Goal: Information Seeking & Learning: Learn about a topic

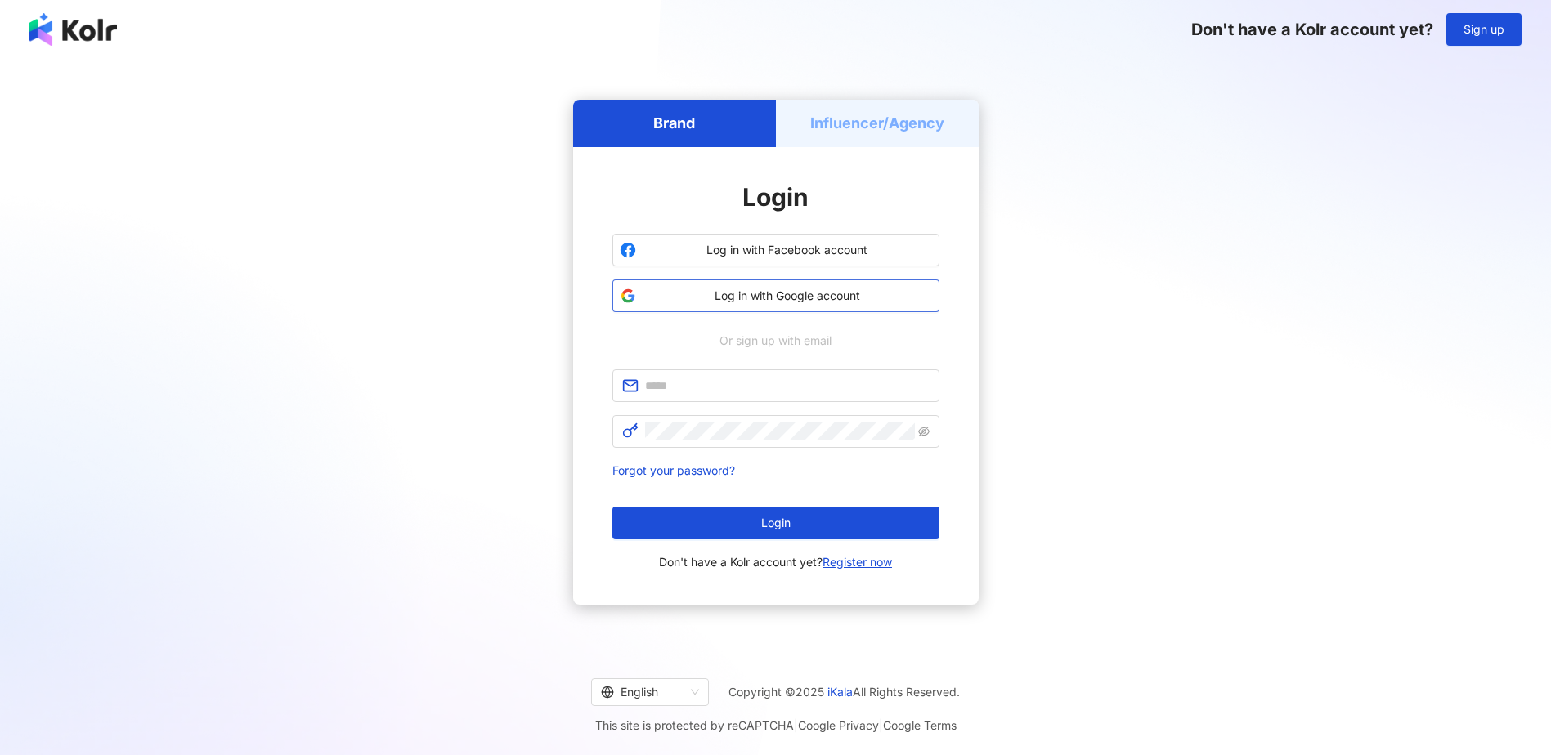
click at [746, 297] on span "Log in with Google account" at bounding box center [787, 296] width 289 height 16
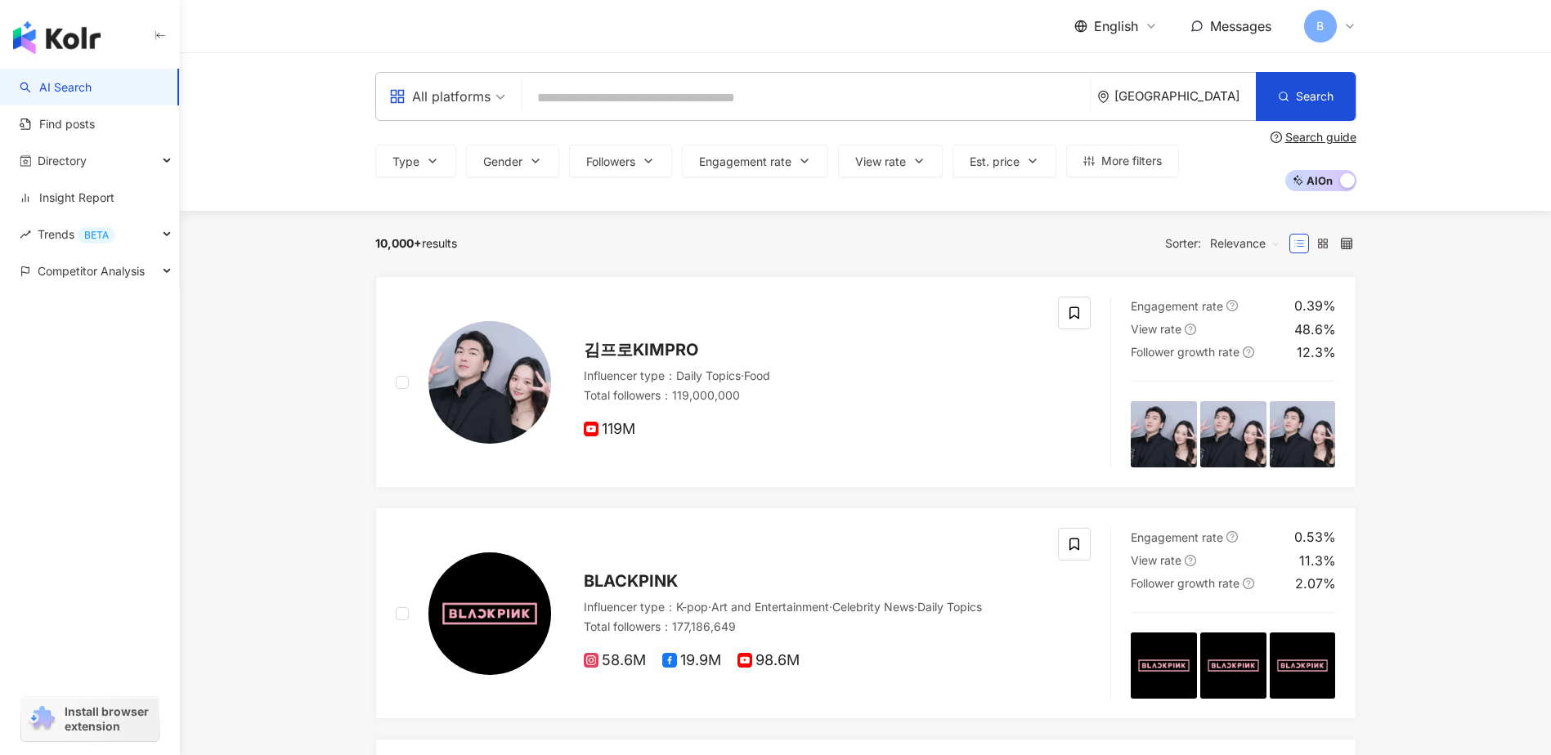
click at [601, 101] on input "search" at bounding box center [805, 98] width 555 height 31
type input "**********"
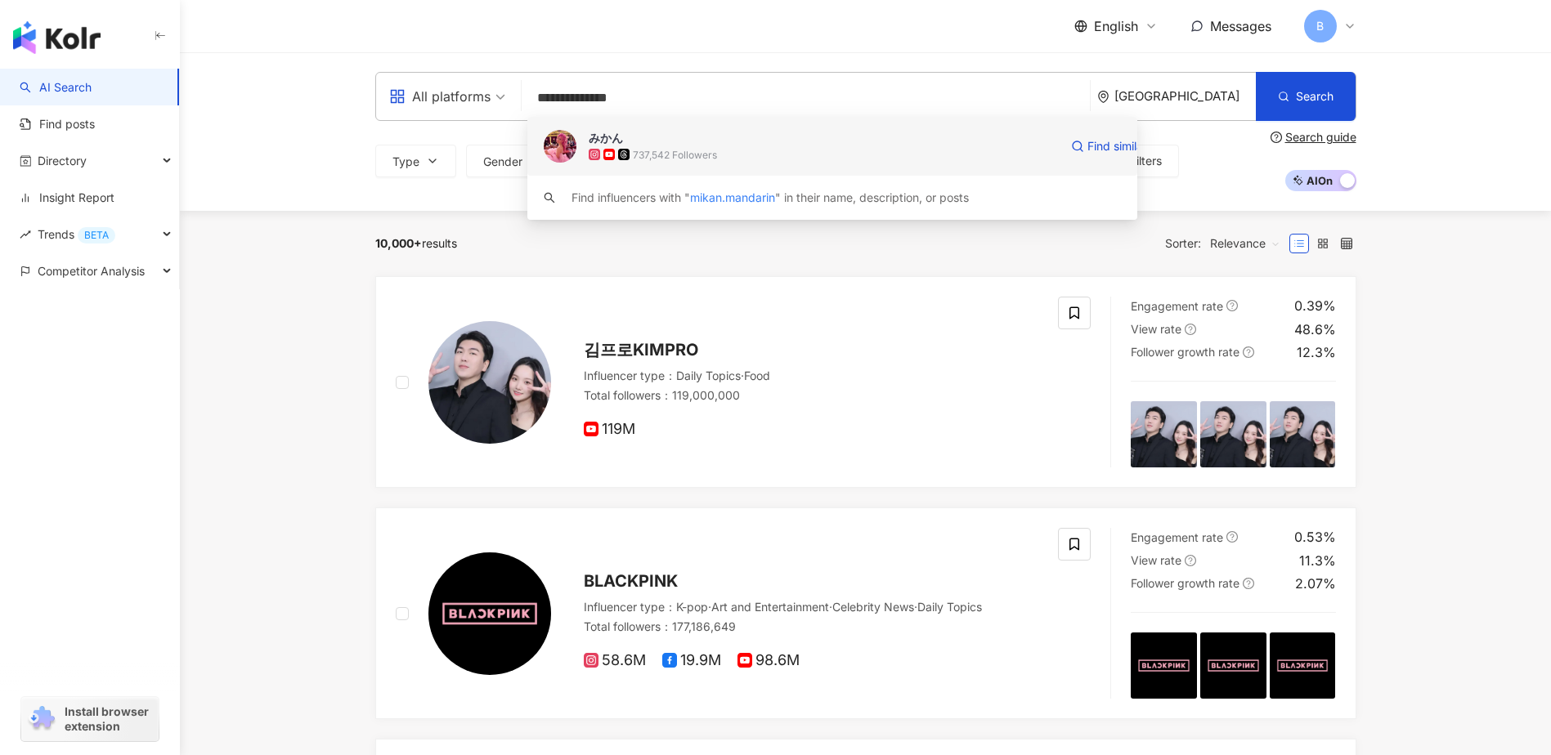
click at [559, 150] on img at bounding box center [560, 146] width 33 height 33
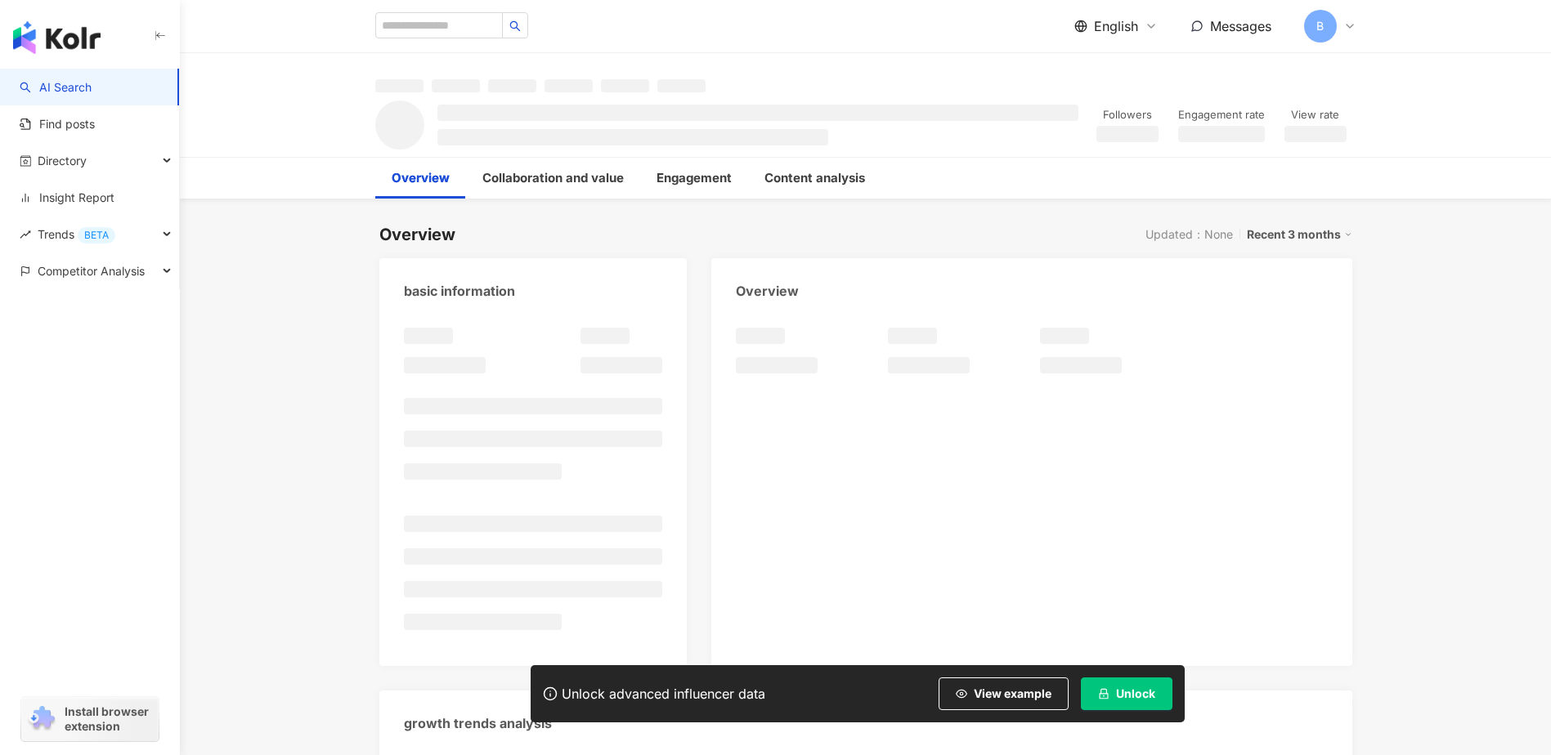
click at [1120, 700] on span "Unlock" at bounding box center [1135, 694] width 39 height 13
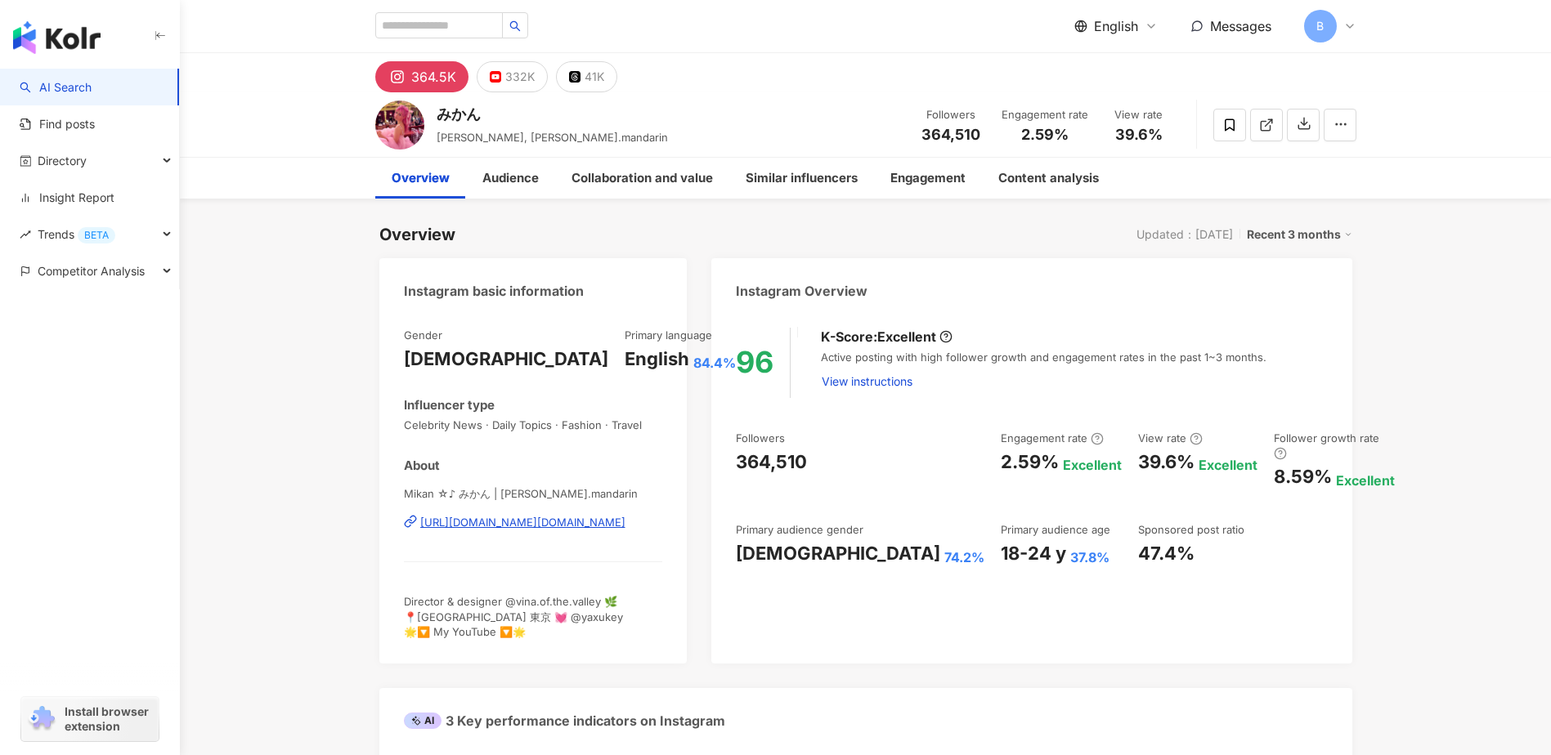
click at [625, 367] on div "English" at bounding box center [657, 359] width 65 height 25
drag, startPoint x: 607, startPoint y: 367, endPoint x: 583, endPoint y: 359, distance: 25.1
click at [625, 359] on div "English" at bounding box center [657, 359] width 65 height 25
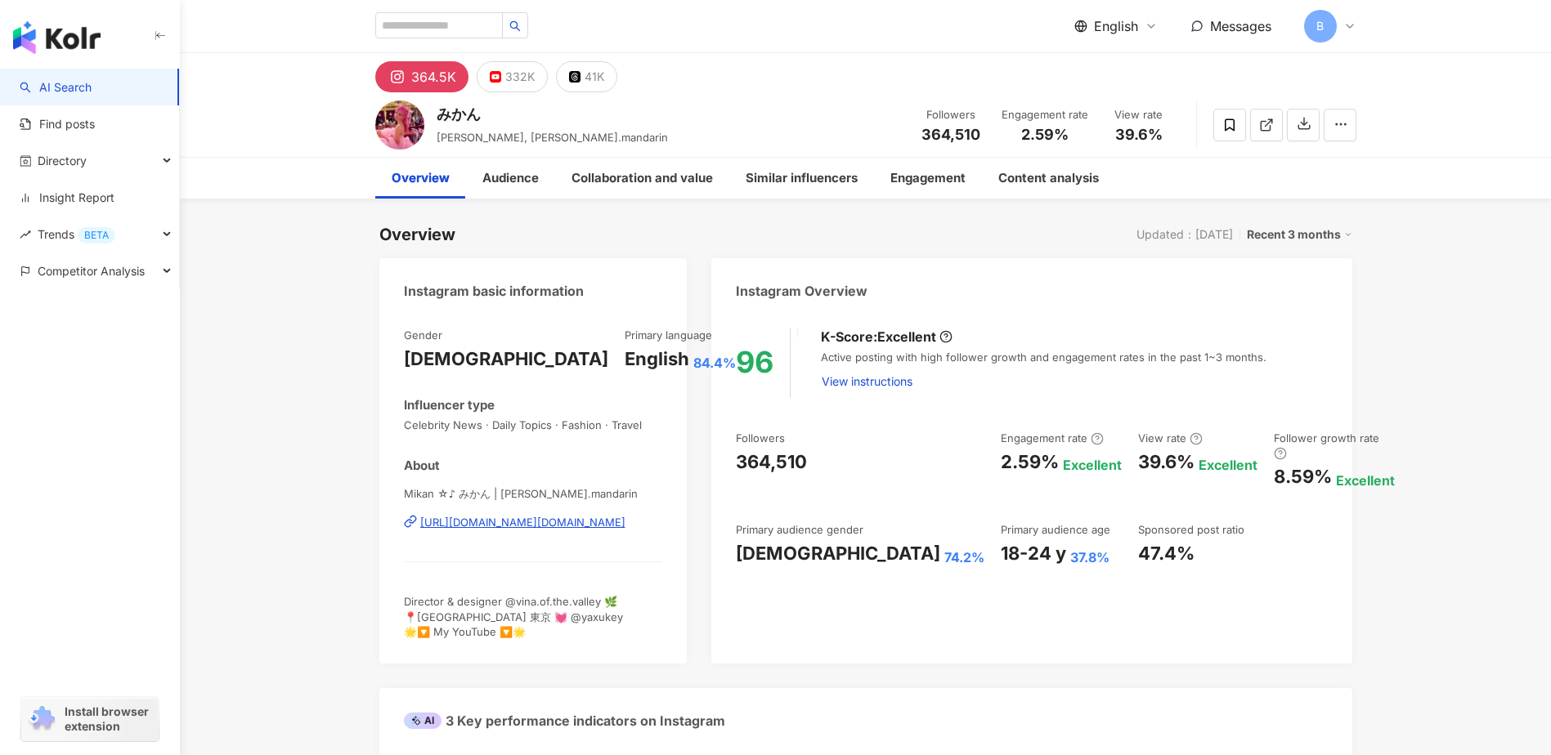
click at [782, 146] on div "[PERSON_NAME], [PERSON_NAME].mandarin Followers 364,510 Engagement rate 2.59% V…" at bounding box center [866, 124] width 1046 height 65
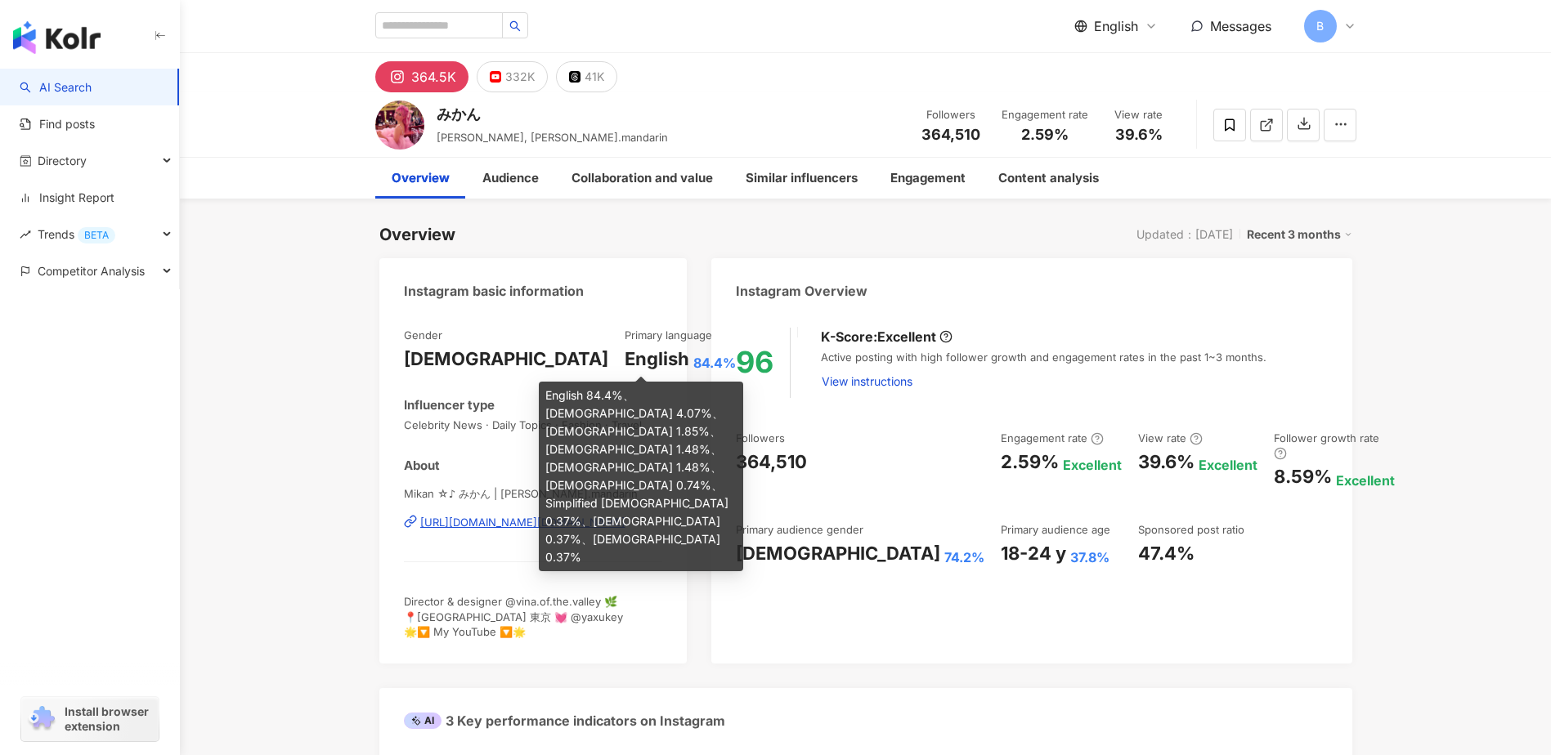
click at [693, 362] on span "84.4%" at bounding box center [714, 363] width 43 height 18
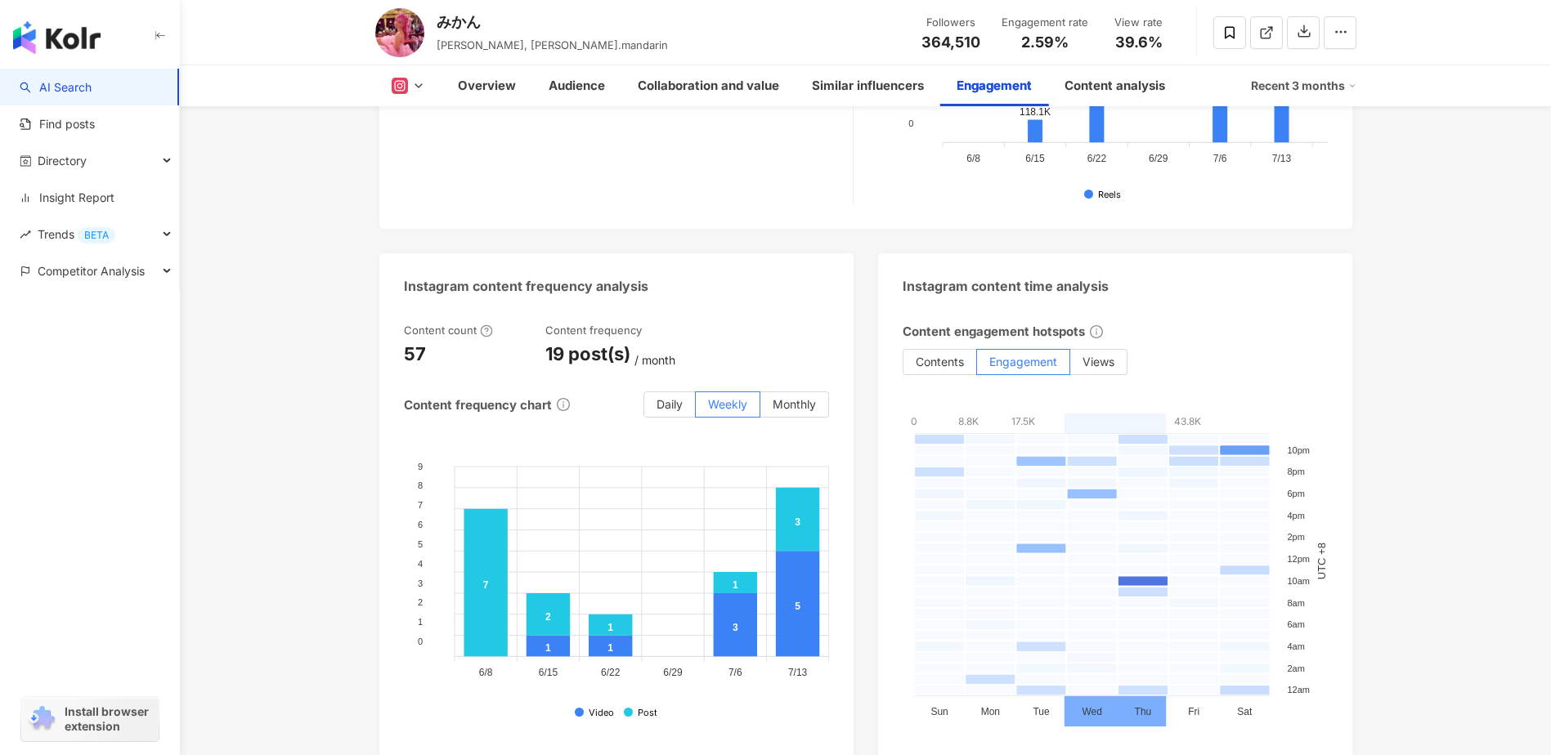
scroll to position [4169, 0]
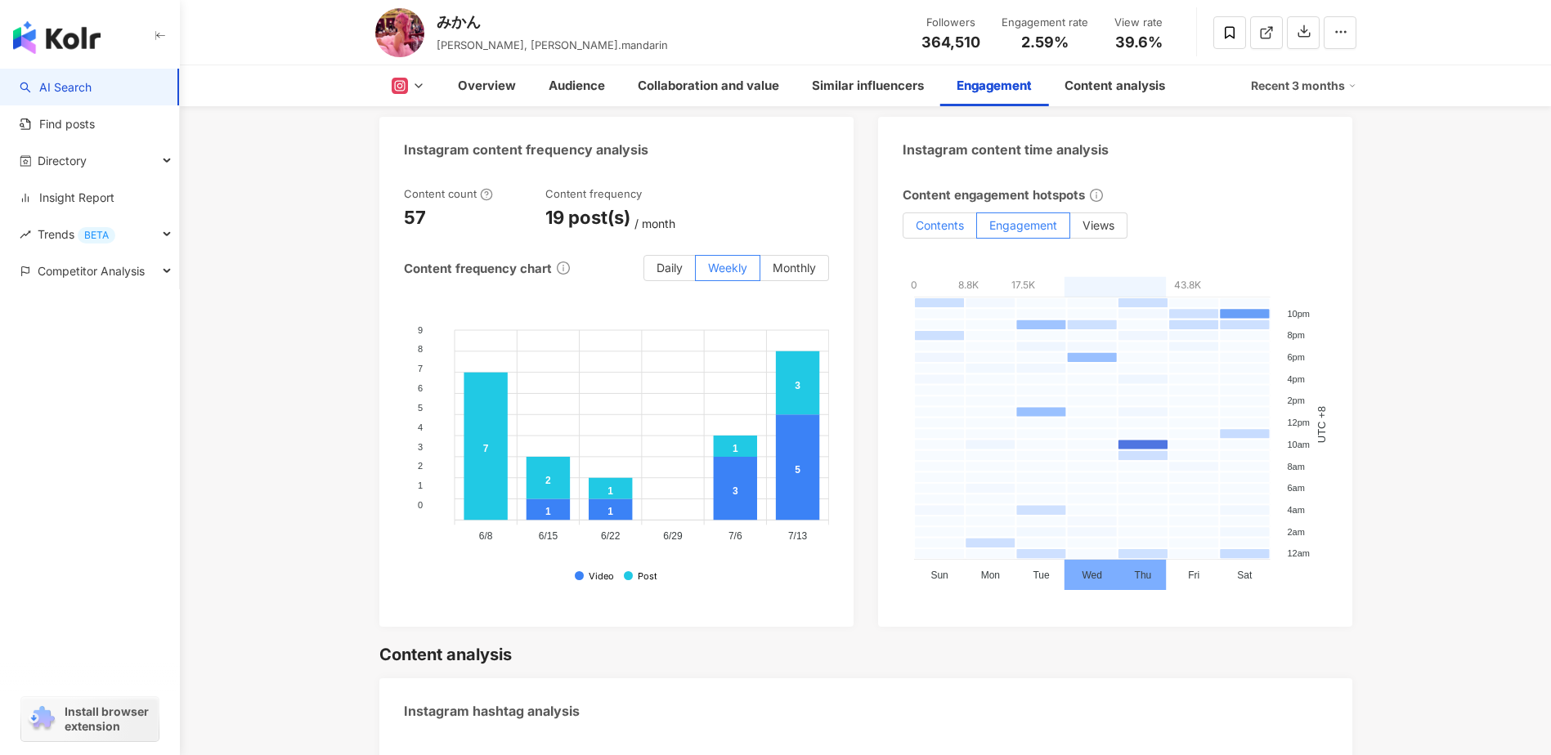
click at [944, 222] on span "Contents" at bounding box center [940, 225] width 48 height 14
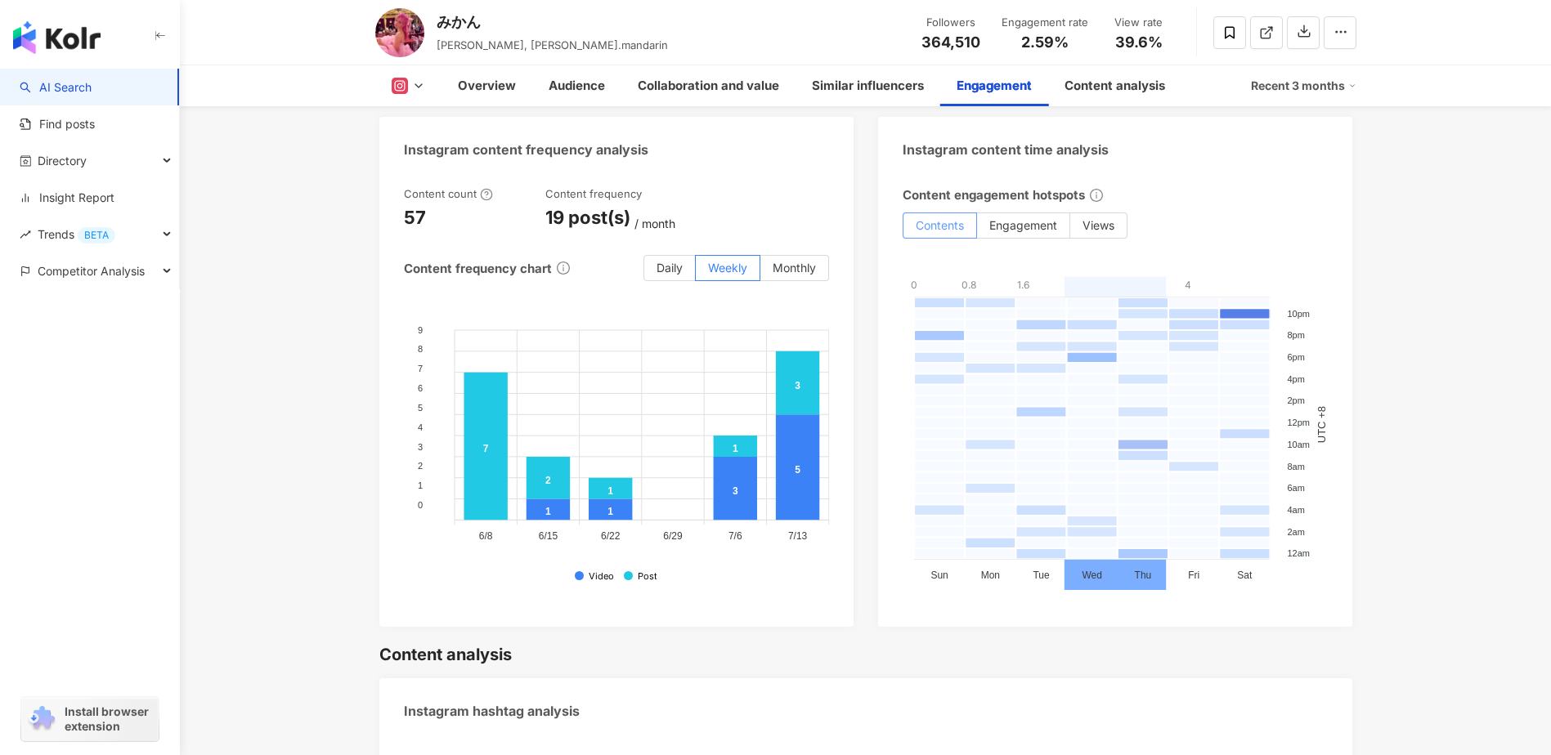
click at [944, 222] on span "Contents" at bounding box center [940, 225] width 48 height 14
click at [1030, 227] on label "Engagement" at bounding box center [1023, 226] width 93 height 26
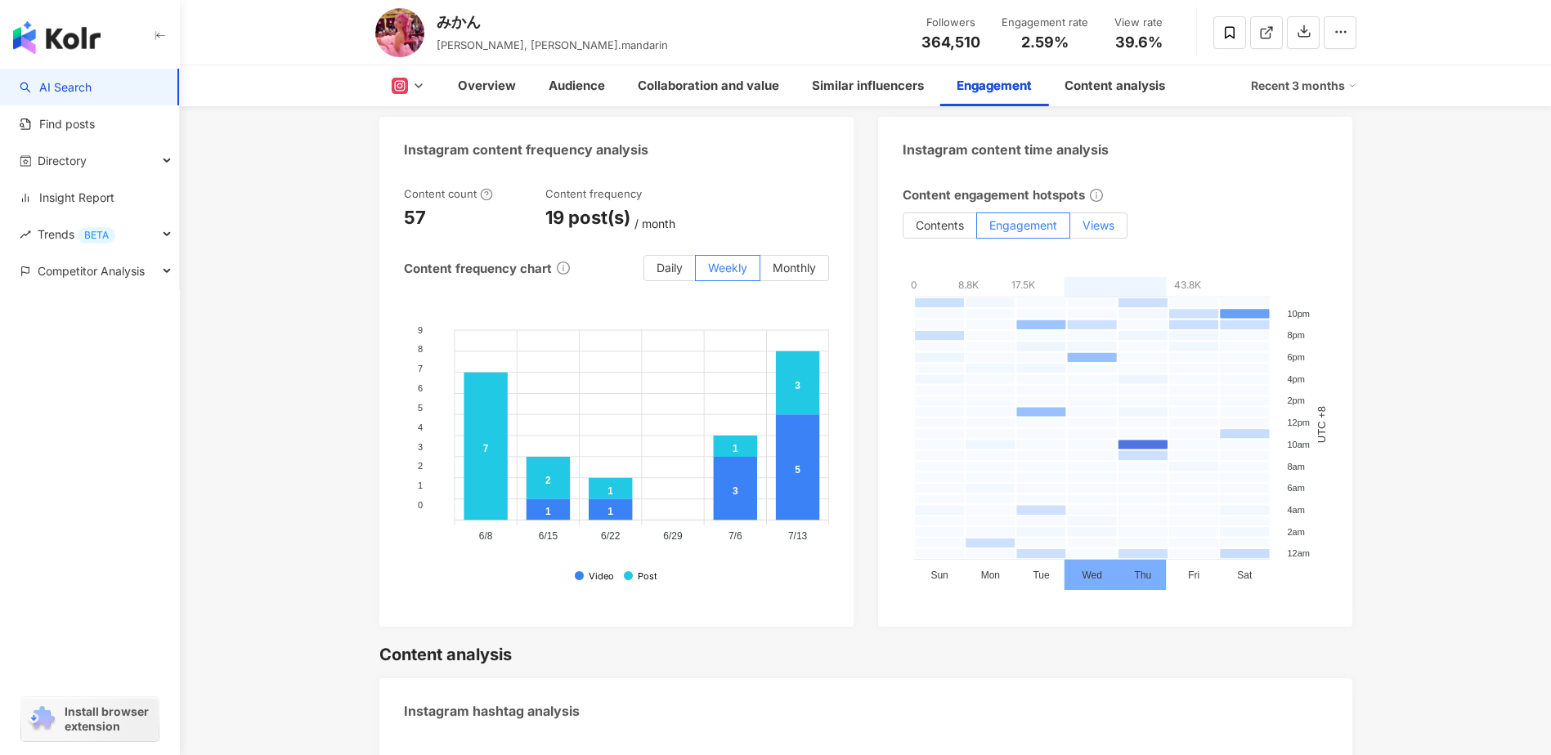
click at [1100, 225] on span "Views" at bounding box center [1098, 225] width 32 height 14
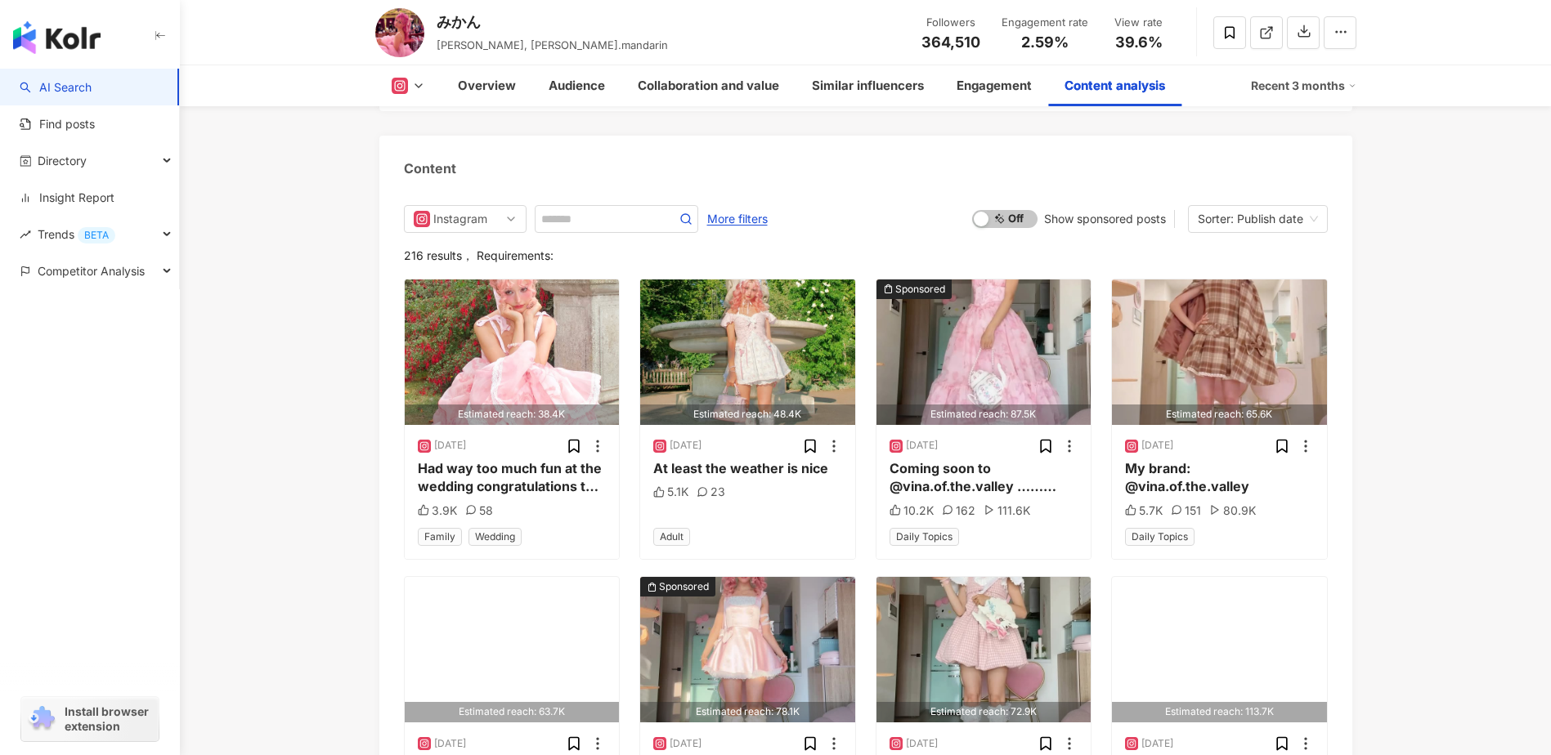
scroll to position [4987, 0]
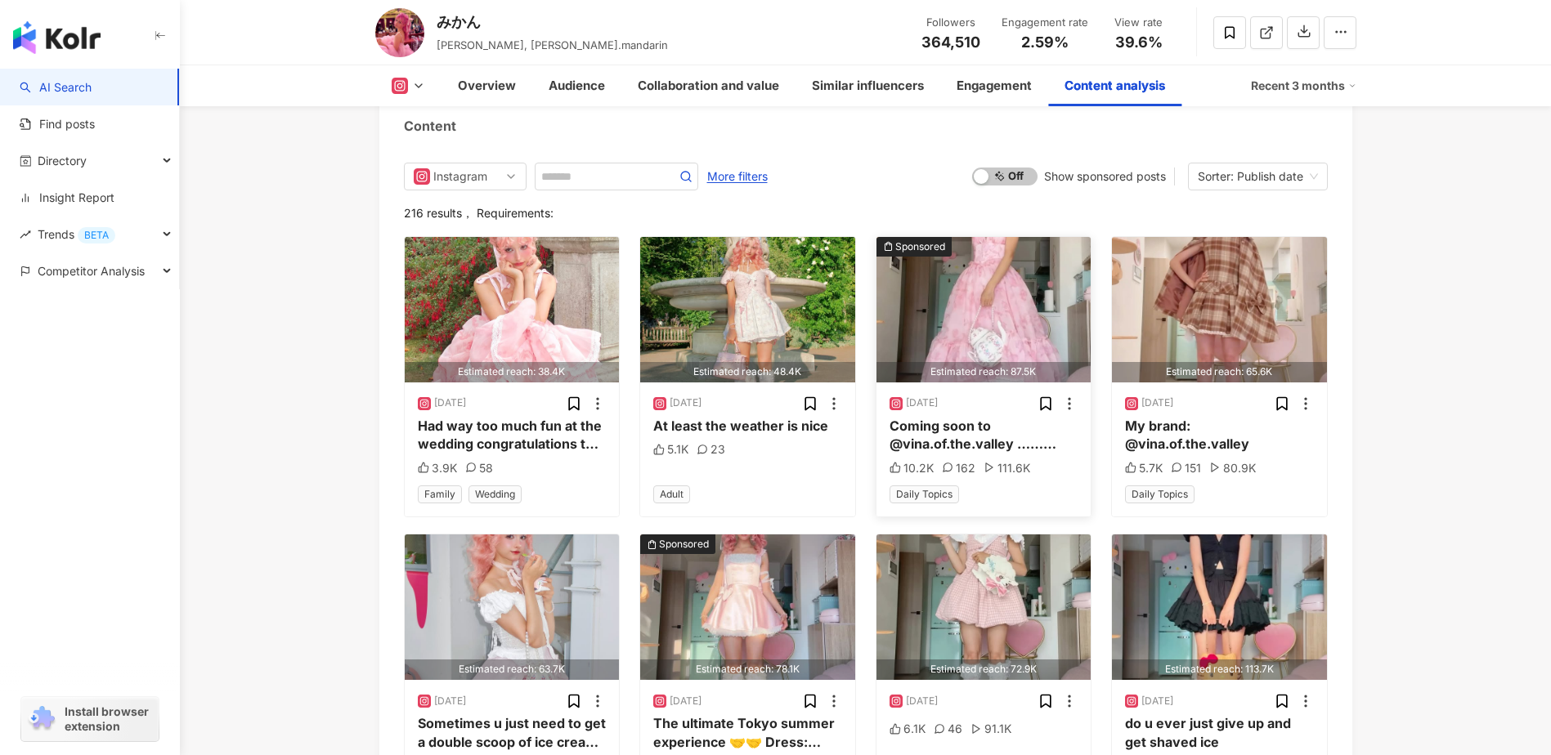
click at [1010, 284] on img "button" at bounding box center [983, 310] width 215 height 146
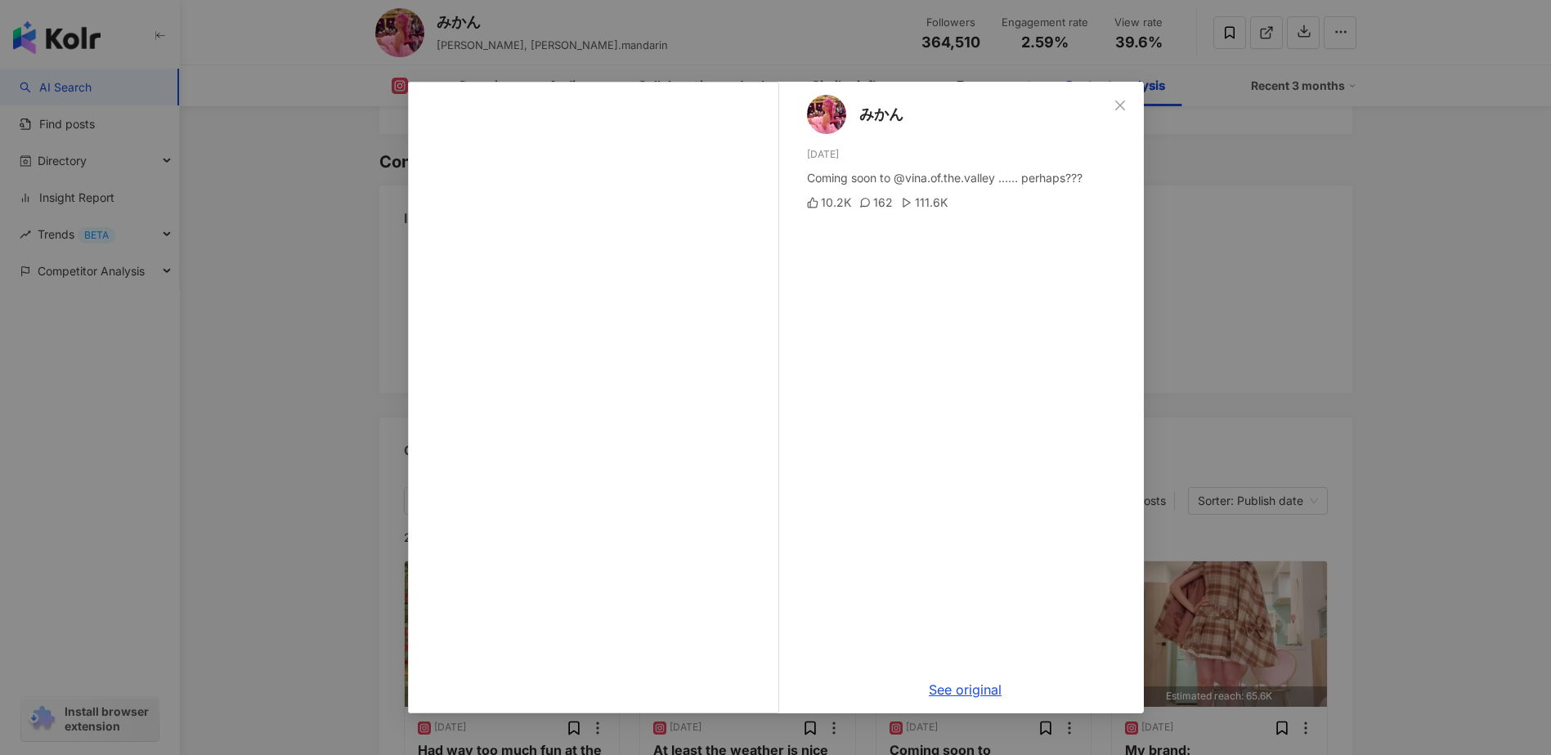
scroll to position [4660, 0]
click at [1125, 105] on icon "close" at bounding box center [1119, 105] width 13 height 13
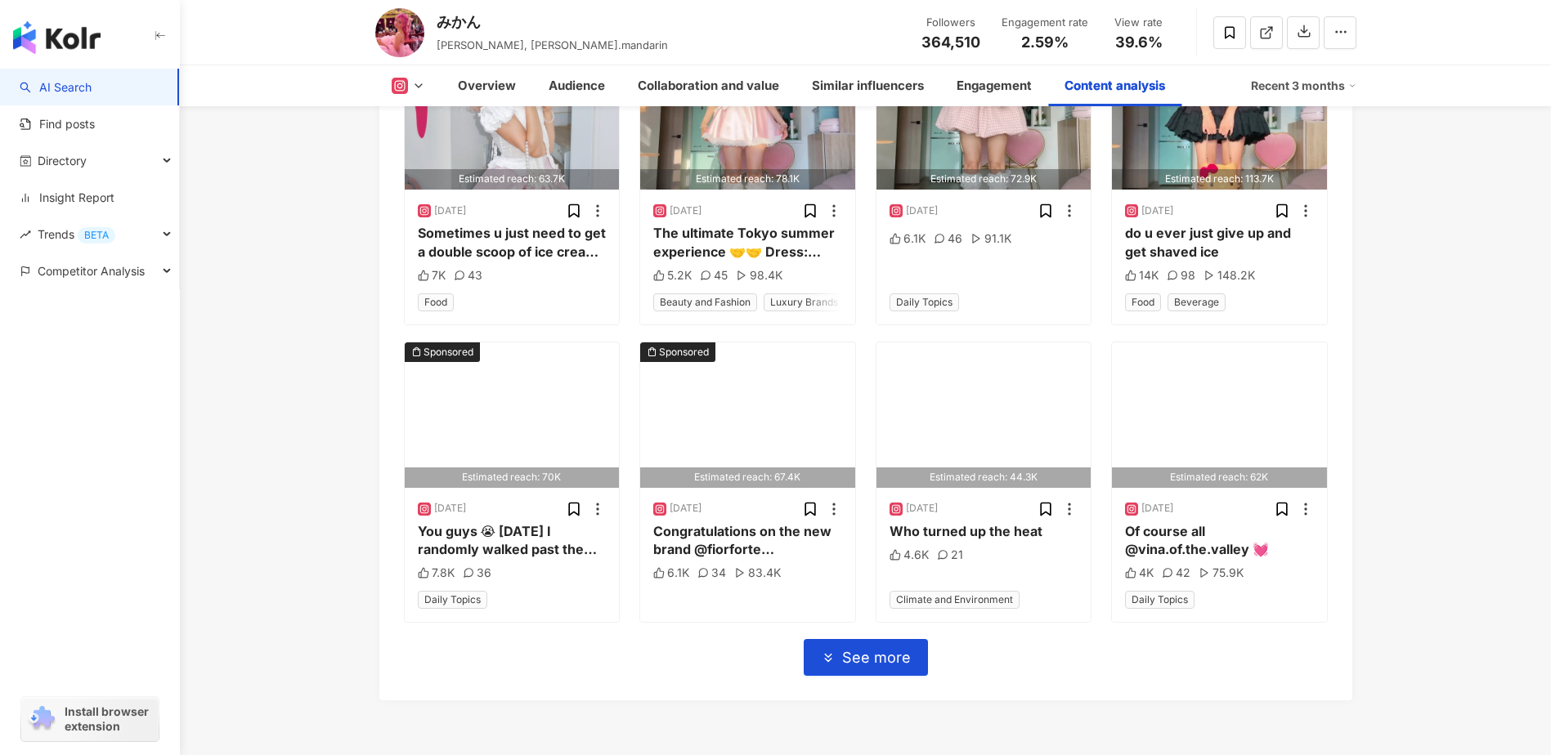
scroll to position [5610, 0]
